Goal: Complete application form: Complete application form

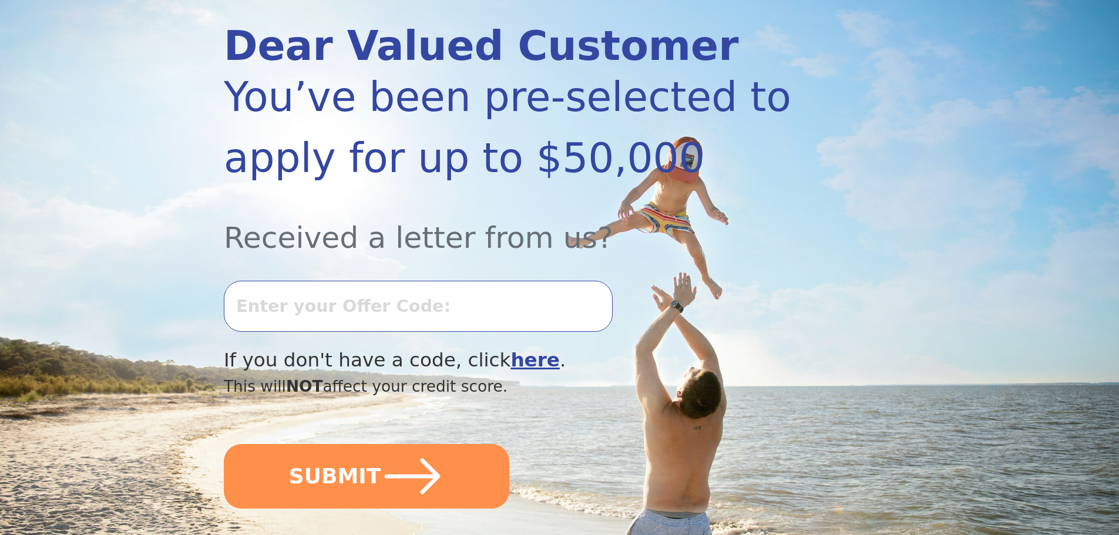
scroll to position [157, 0]
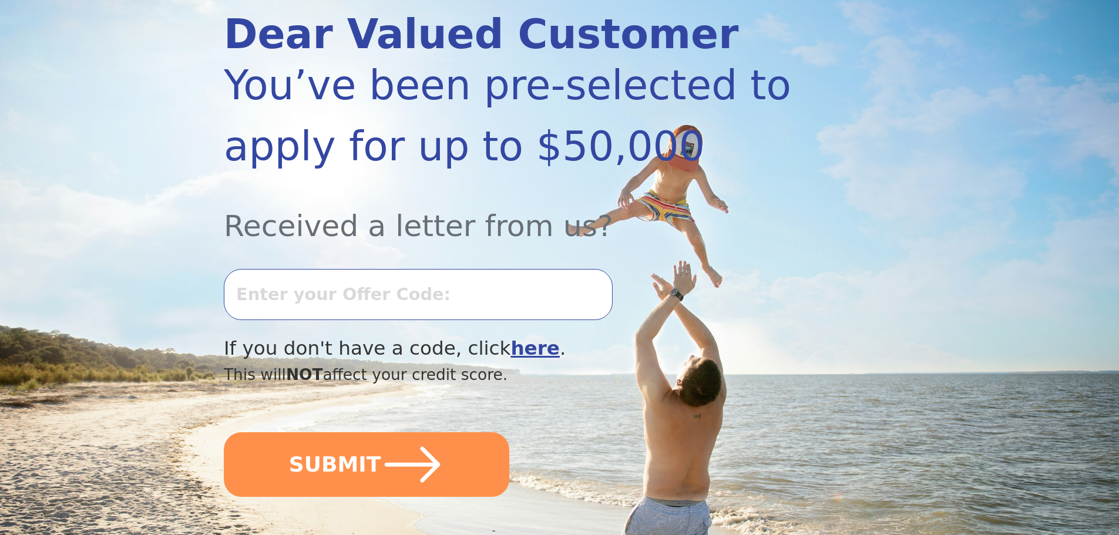
click at [298, 297] on input "text" at bounding box center [418, 294] width 389 height 50
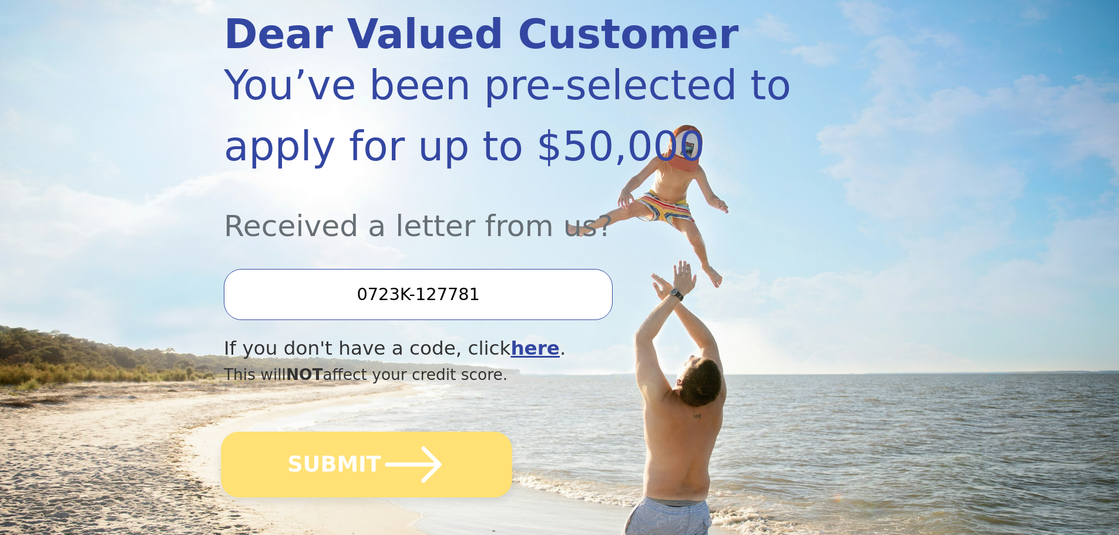
type input "0723K-127781"
click at [321, 458] on button "SUBMIT" at bounding box center [366, 465] width 291 height 66
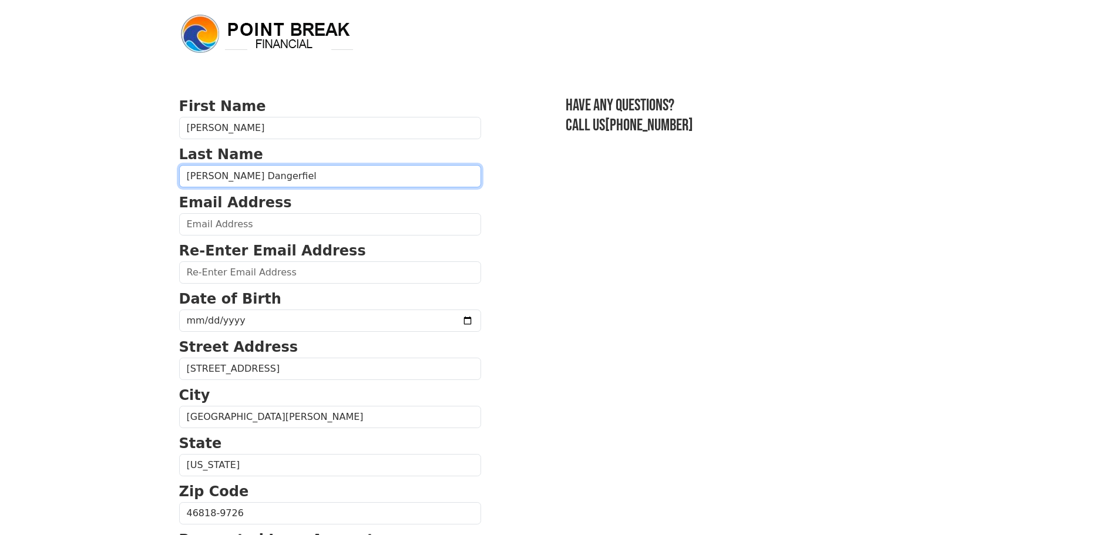
click at [276, 171] on input "[PERSON_NAME] Dangerfiel" at bounding box center [330, 176] width 302 height 22
type input "Pettigrew_Dangerfield"
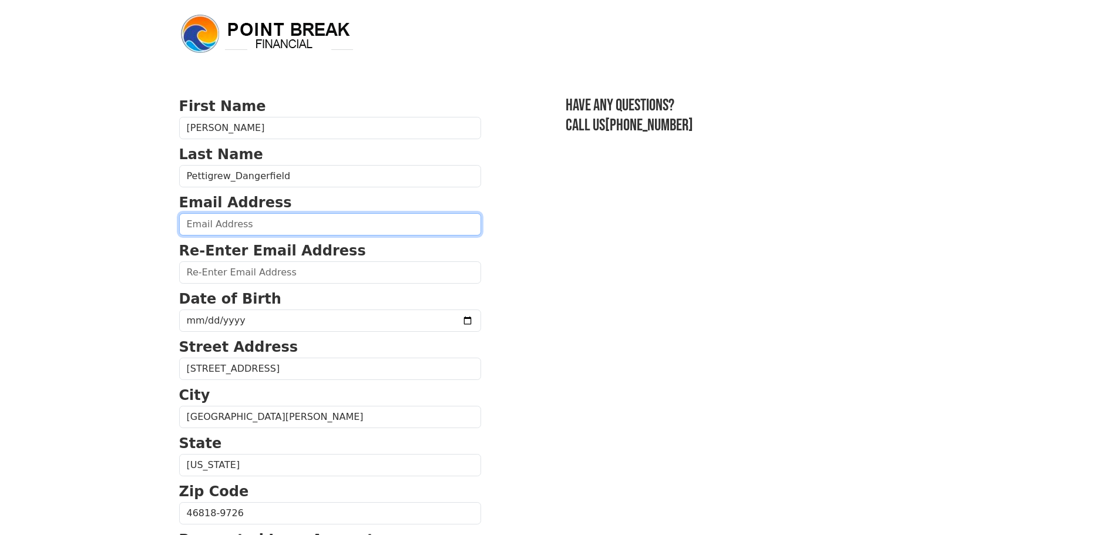
type input "[EMAIL_ADDRESS][DOMAIN_NAME]"
type input "cjpettig1963@gmail.com"
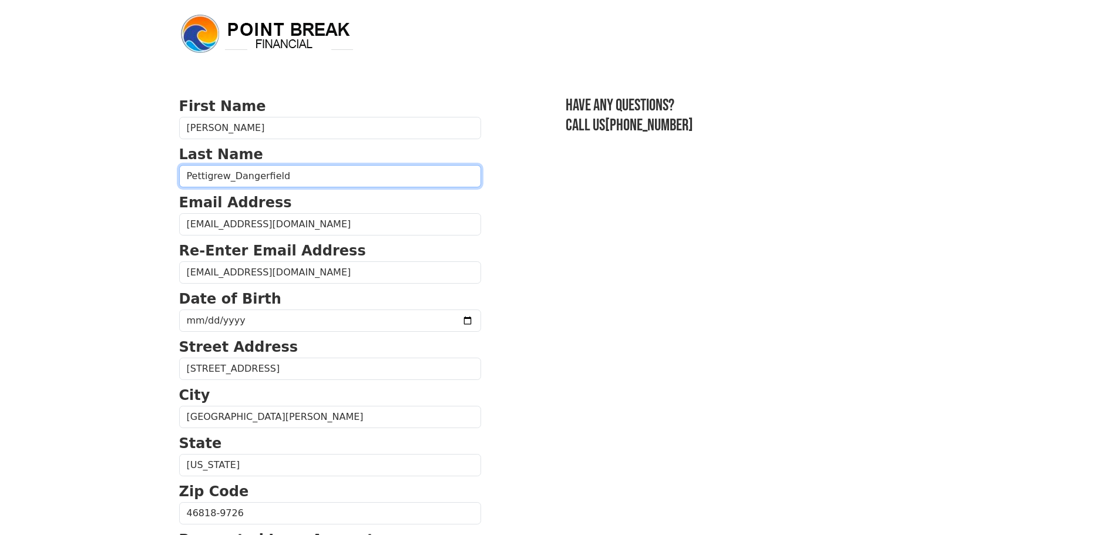
type input "(260) 417-4926"
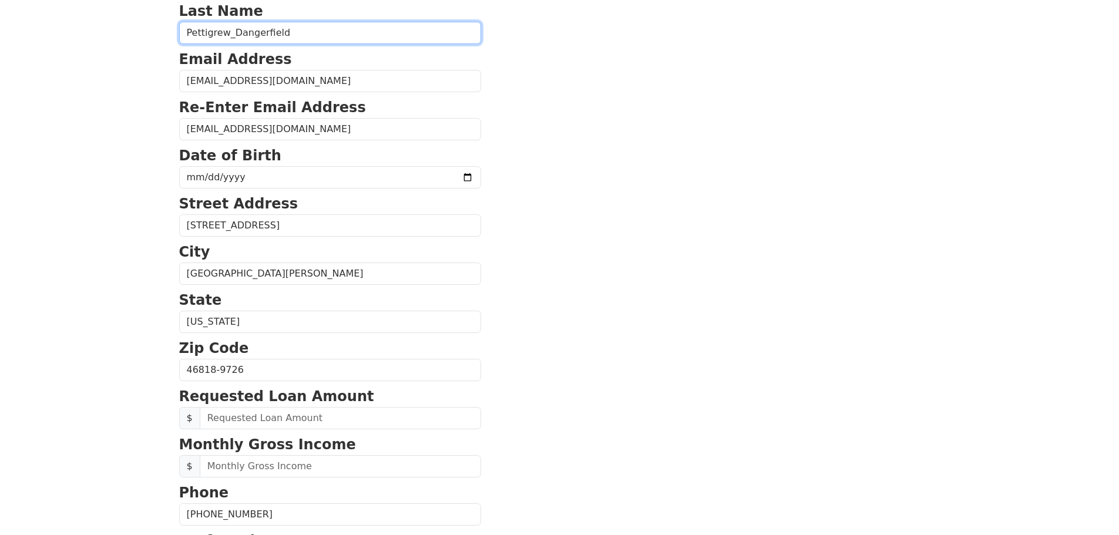
scroll to position [136, 0]
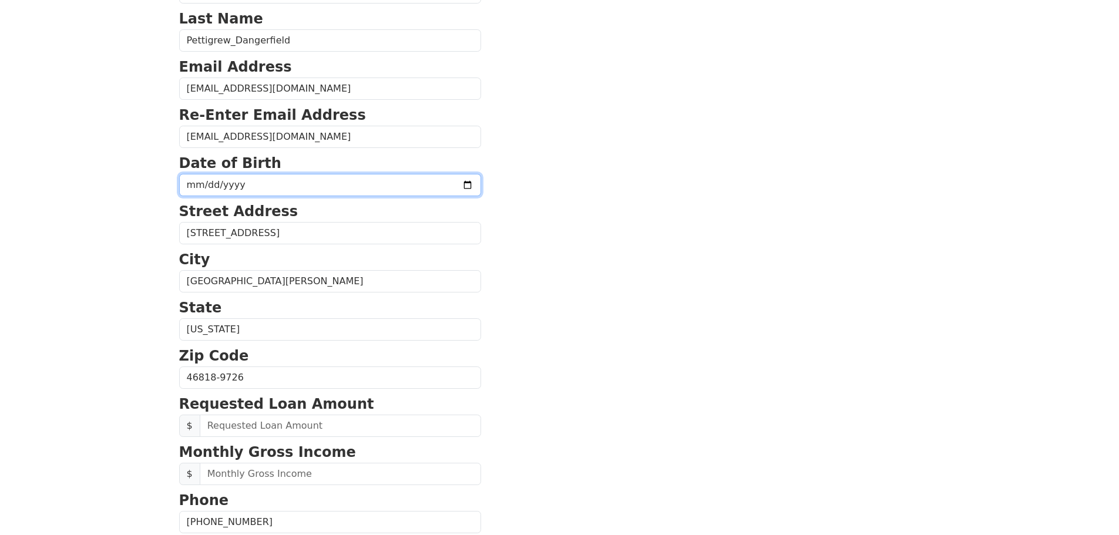
click at [246, 185] on input "date" at bounding box center [330, 185] width 302 height 22
type input "1963-06-03"
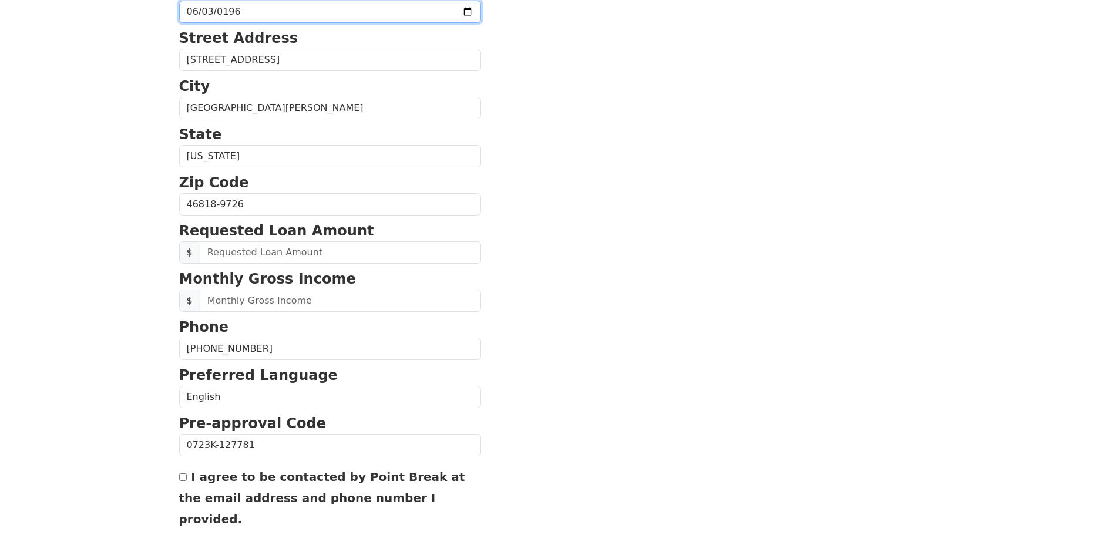
scroll to position [312, 0]
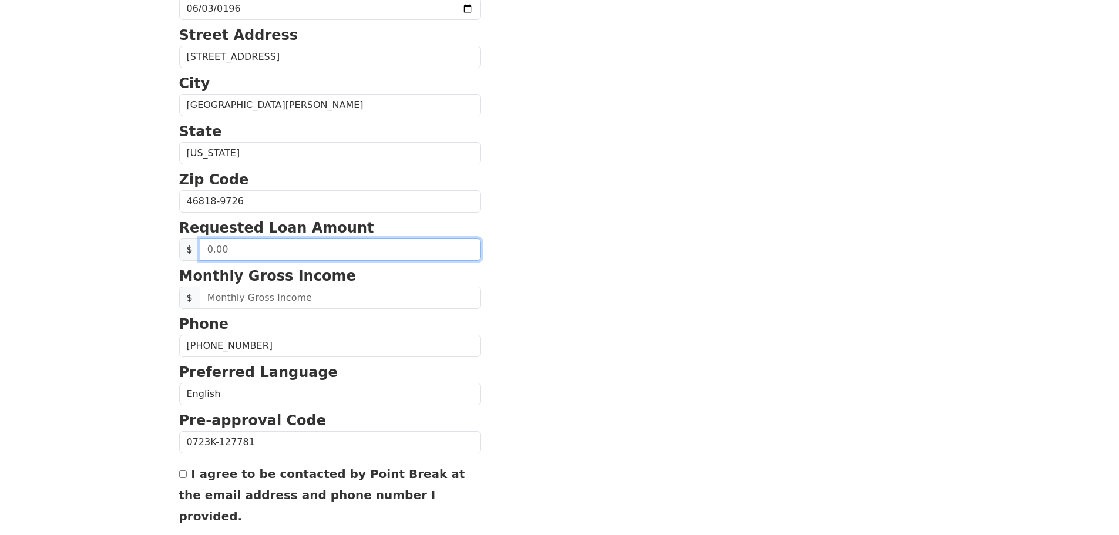
click at [227, 254] on input "text" at bounding box center [340, 249] width 281 height 22
type input "35.00"
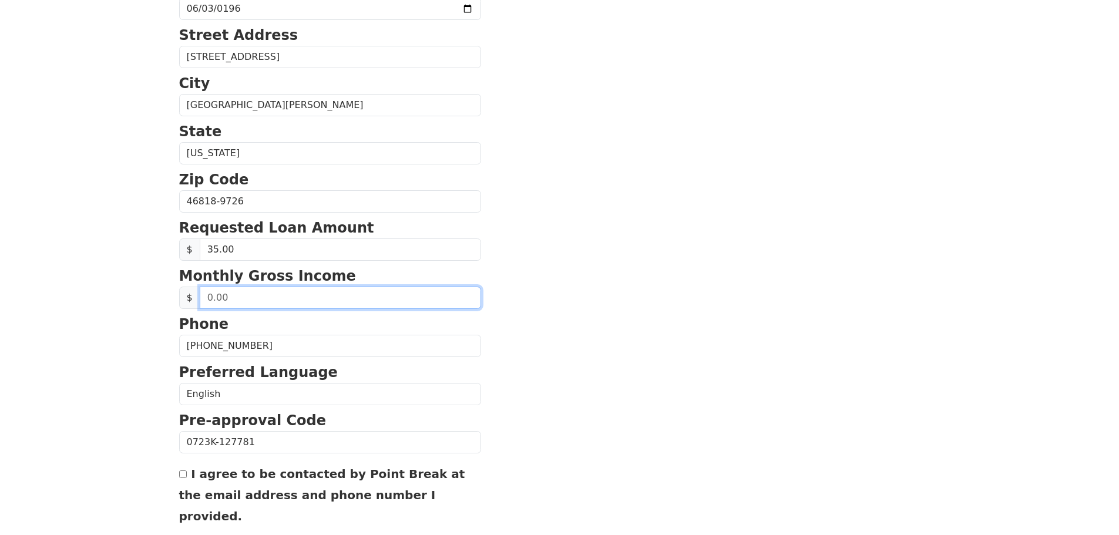
click at [242, 299] on input "text" at bounding box center [340, 298] width 281 height 22
type input "195,000.00"
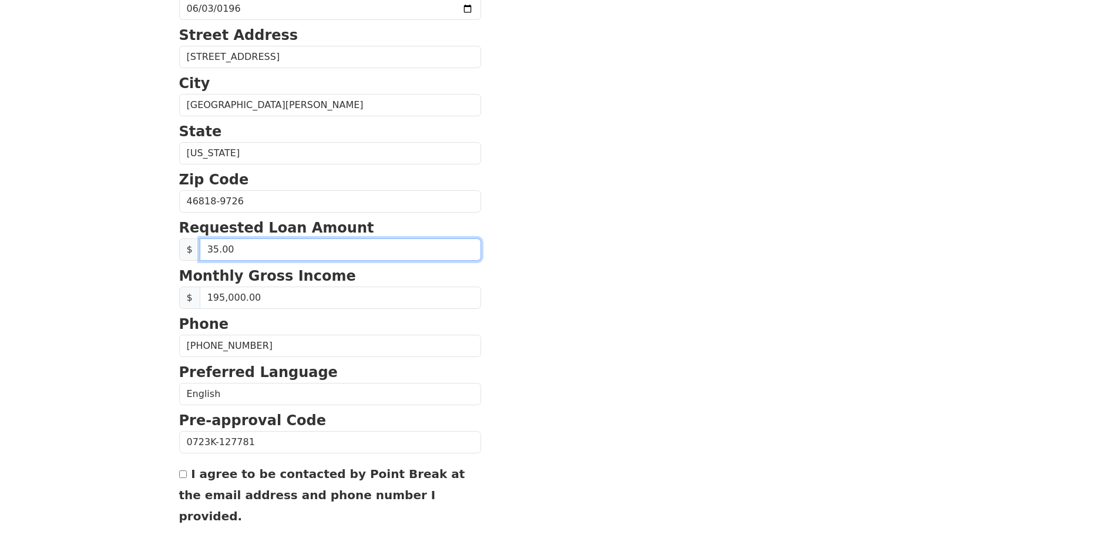
click at [214, 250] on input "35.00" at bounding box center [340, 249] width 281 height 22
type input "35,000.00"
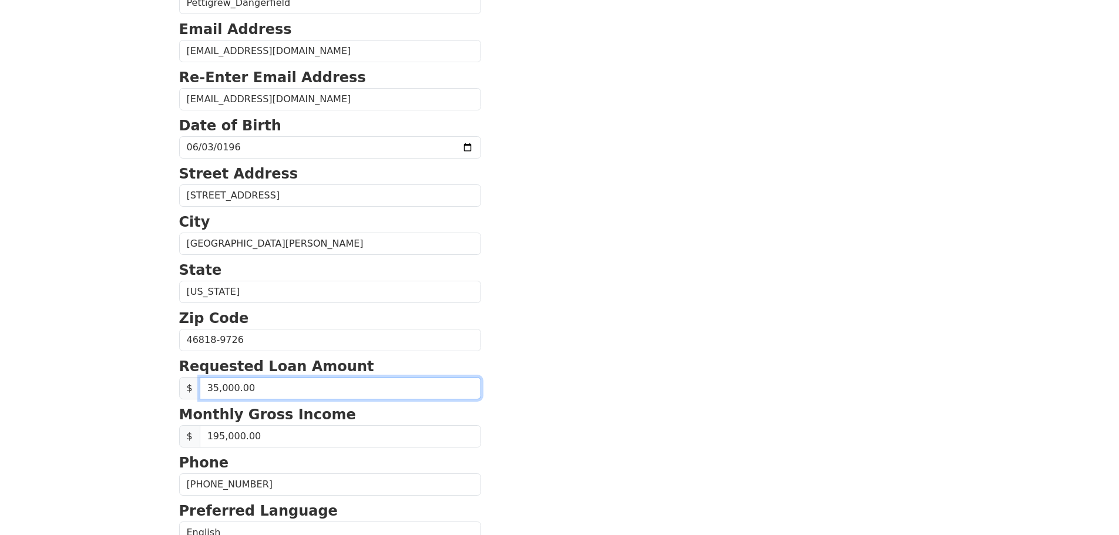
scroll to position [174, 0]
click at [503, 294] on section "First Name Carla Last Name Pettigrew_Dangerfield Email Address cjpettig1963@gma…" at bounding box center [559, 339] width 761 height 837
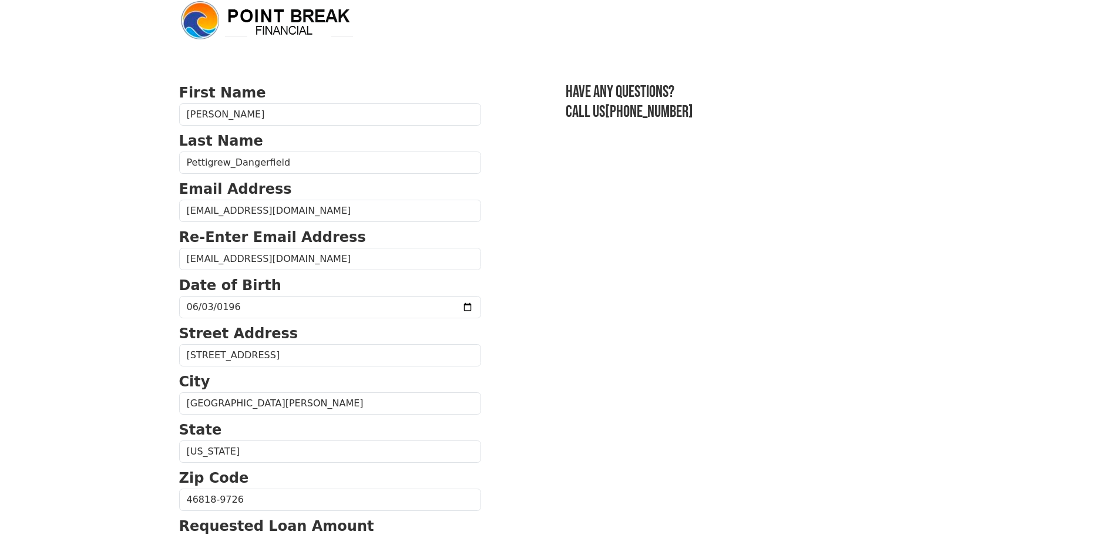
scroll to position [0, 0]
